Goal: Task Accomplishment & Management: Use online tool/utility

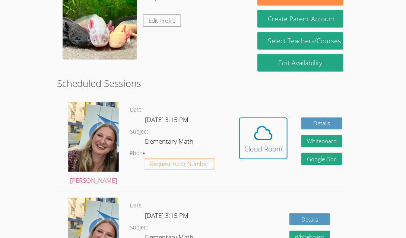
scroll to position [162, 0]
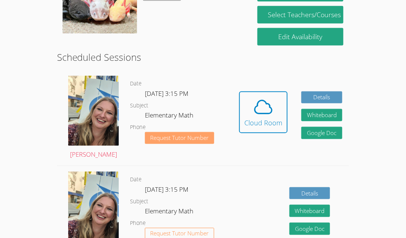
click at [208, 135] on span "Request Tutor Number" at bounding box center [180, 138] width 59 height 6
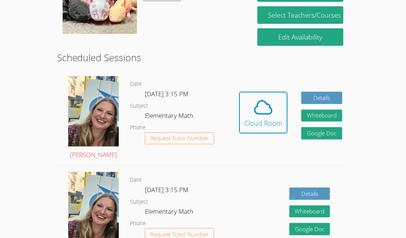
scroll to position [136, 0]
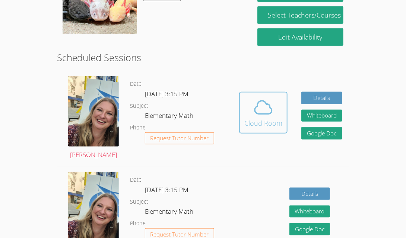
click at [262, 113] on icon at bounding box center [263, 107] width 17 height 13
click at [275, 109] on span at bounding box center [263, 107] width 38 height 21
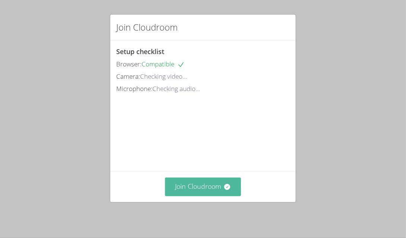
click at [203, 183] on button "Join Cloudroom" at bounding box center [203, 186] width 76 height 18
click at [199, 192] on button "Join Cloudroom" at bounding box center [203, 186] width 76 height 18
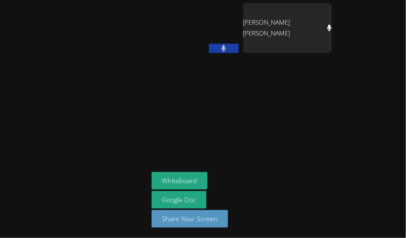
click at [233, 48] on button at bounding box center [224, 48] width 30 height 9
click at [229, 51] on button at bounding box center [224, 48] width 30 height 9
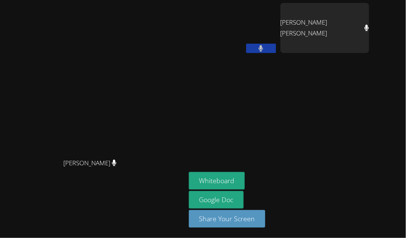
click at [263, 47] on icon at bounding box center [261, 48] width 4 height 6
click at [276, 44] on button at bounding box center [261, 48] width 30 height 9
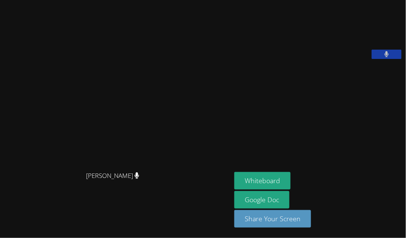
click at [393, 59] on button at bounding box center [387, 54] width 30 height 9
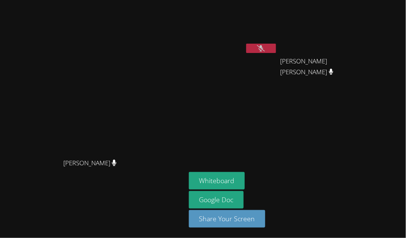
click at [276, 44] on button at bounding box center [261, 48] width 30 height 9
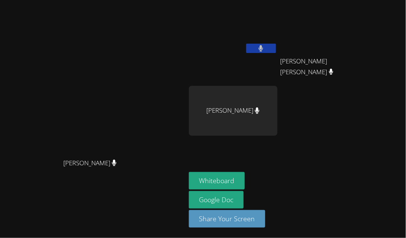
click at [276, 44] on button at bounding box center [261, 48] width 30 height 9
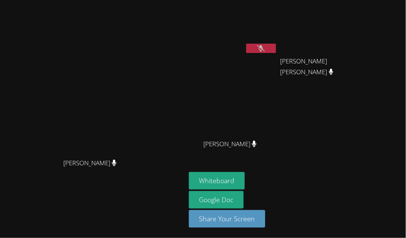
click at [276, 44] on button at bounding box center [261, 48] width 30 height 9
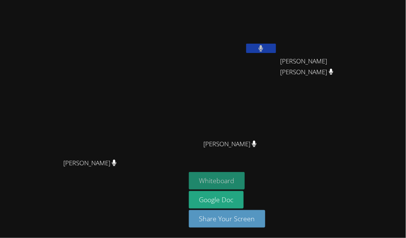
click at [245, 180] on button "Whiteboard" at bounding box center [217, 181] width 56 height 18
click at [263, 45] on icon at bounding box center [261, 48] width 5 height 6
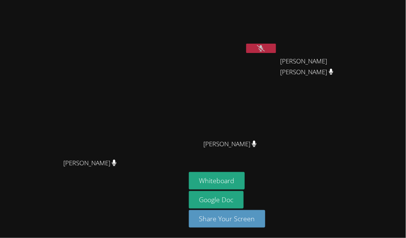
click at [265, 45] on icon at bounding box center [261, 48] width 8 height 6
click at [344, 128] on div "Maili Santiago Emily Taylor Gomez Emily Taylor Gomez Luis Hernandez Talavera Lu…" at bounding box center [279, 84] width 180 height 162
click at [278, 90] on video at bounding box center [233, 111] width 89 height 50
click at [276, 44] on button at bounding box center [261, 48] width 30 height 9
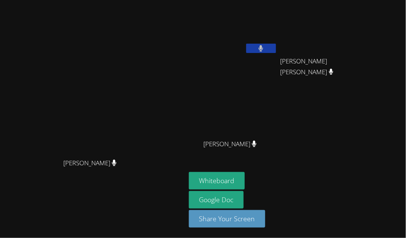
click at [263, 45] on icon at bounding box center [261, 48] width 4 height 6
click at [276, 47] on button at bounding box center [261, 48] width 30 height 9
